Goal: Task Accomplishment & Management: Manage account settings

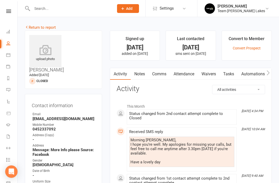
click at [37, 25] on link "Return to report" at bounding box center [40, 27] width 31 height 5
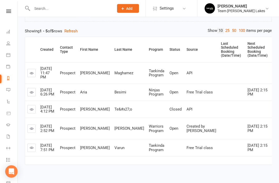
scroll to position [59, 0]
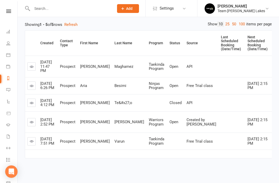
click at [30, 145] on link at bounding box center [31, 141] width 8 height 8
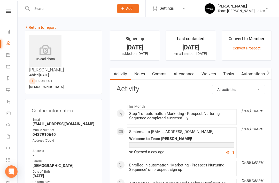
click at [12, 89] on link "Messages 3" at bounding box center [12, 91] width 12 height 12
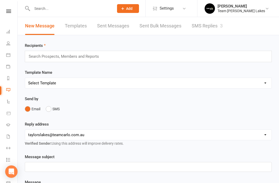
click at [11, 55] on link "Calendar" at bounding box center [12, 56] width 12 height 12
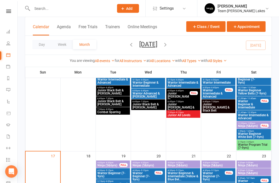
click at [254, 145] on span "Warrior Program Trial (7-9yrs)" at bounding box center [254, 146] width 32 height 6
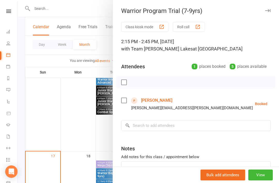
click at [167, 102] on link "[PERSON_NAME]" at bounding box center [156, 100] width 31 height 8
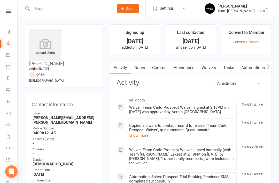
click at [143, 72] on link "Notes" at bounding box center [140, 68] width 18 height 12
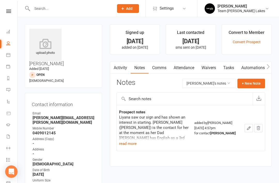
click at [124, 69] on link "Activity" at bounding box center [120, 68] width 21 height 12
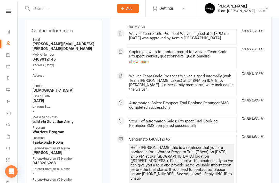
scroll to position [74, 0]
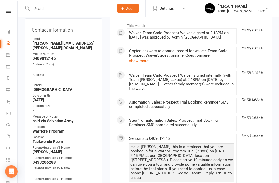
click at [140, 62] on button "show more" at bounding box center [138, 61] width 19 height 6
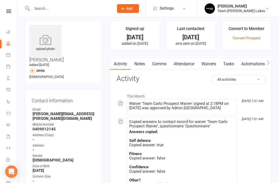
scroll to position [4, 0]
